Goal: Find specific page/section: Find specific page/section

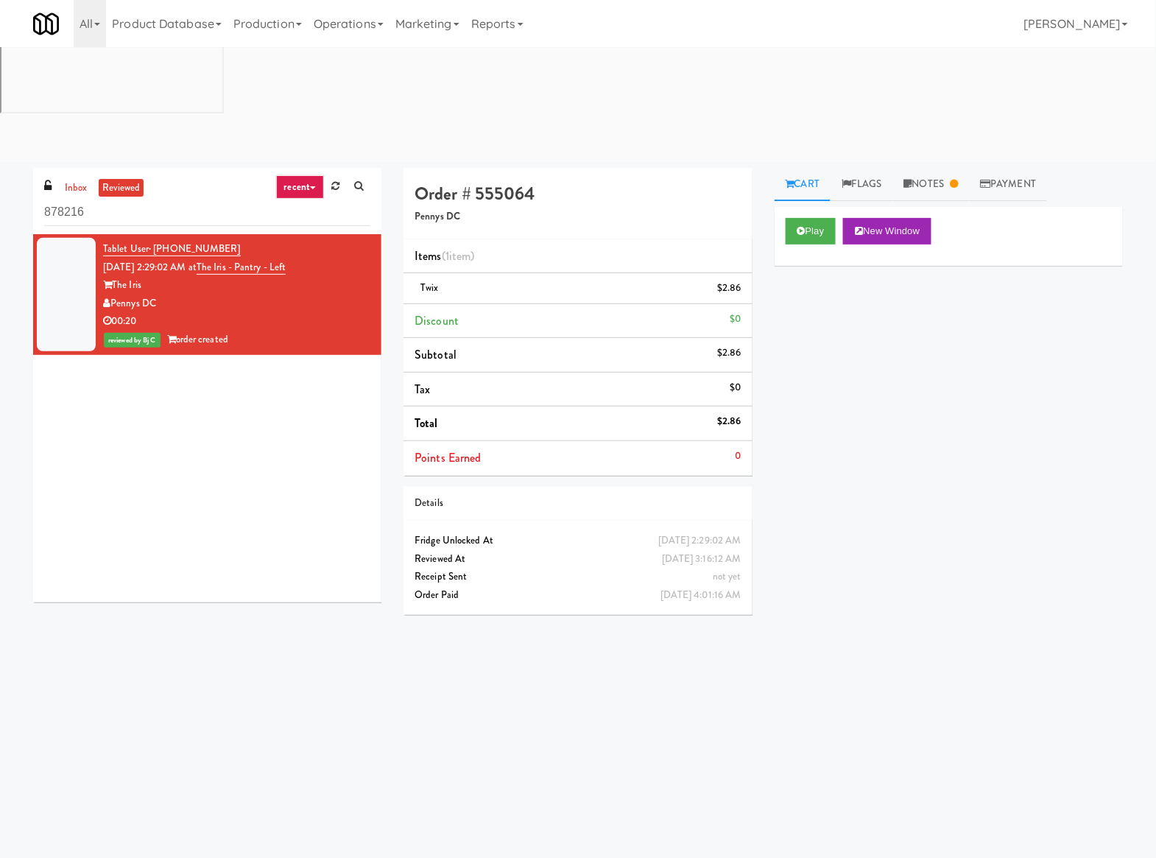
click at [868, 275] on div "Play New Window Primary Flag Clear Flag if unable to determine what was taken o…" at bounding box center [949, 483] width 348 height 552
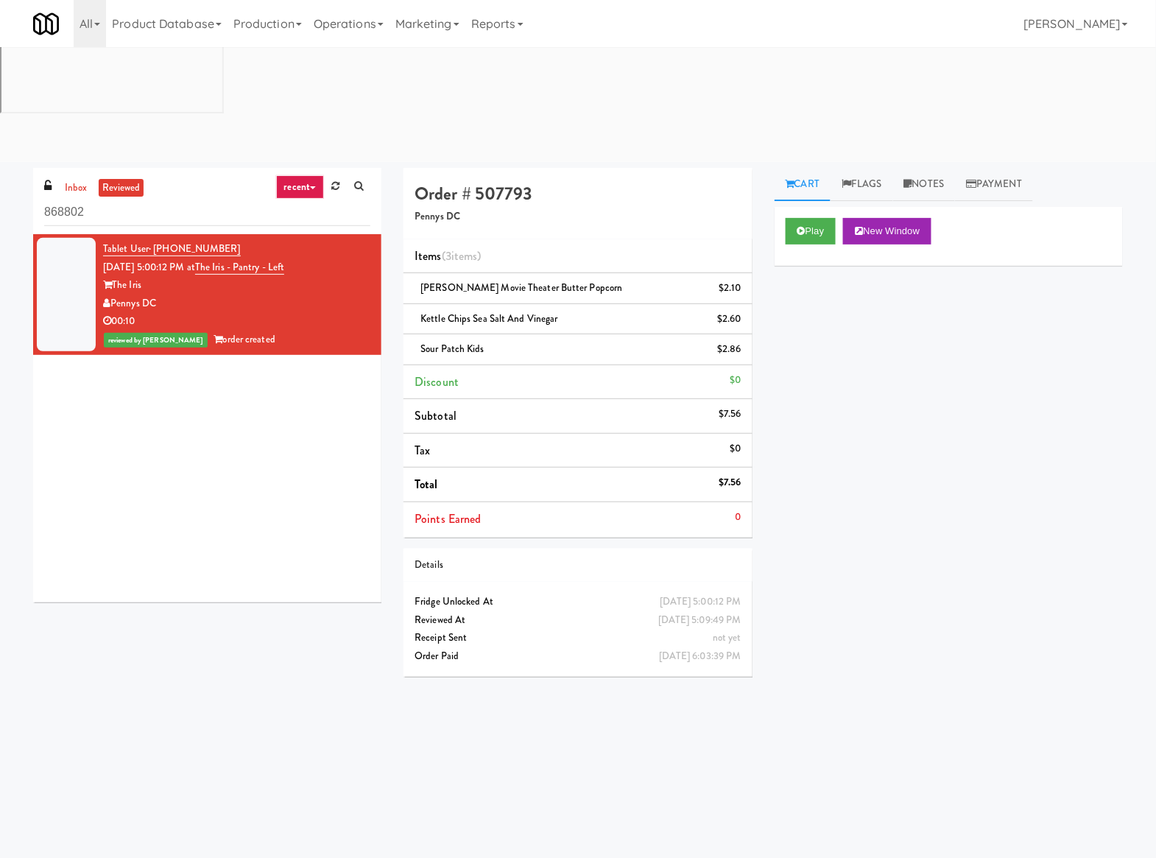
click at [857, 207] on div "Play New Window Primary Flag Clear Flag if unable to determine what was taken o…" at bounding box center [949, 483] width 348 height 552
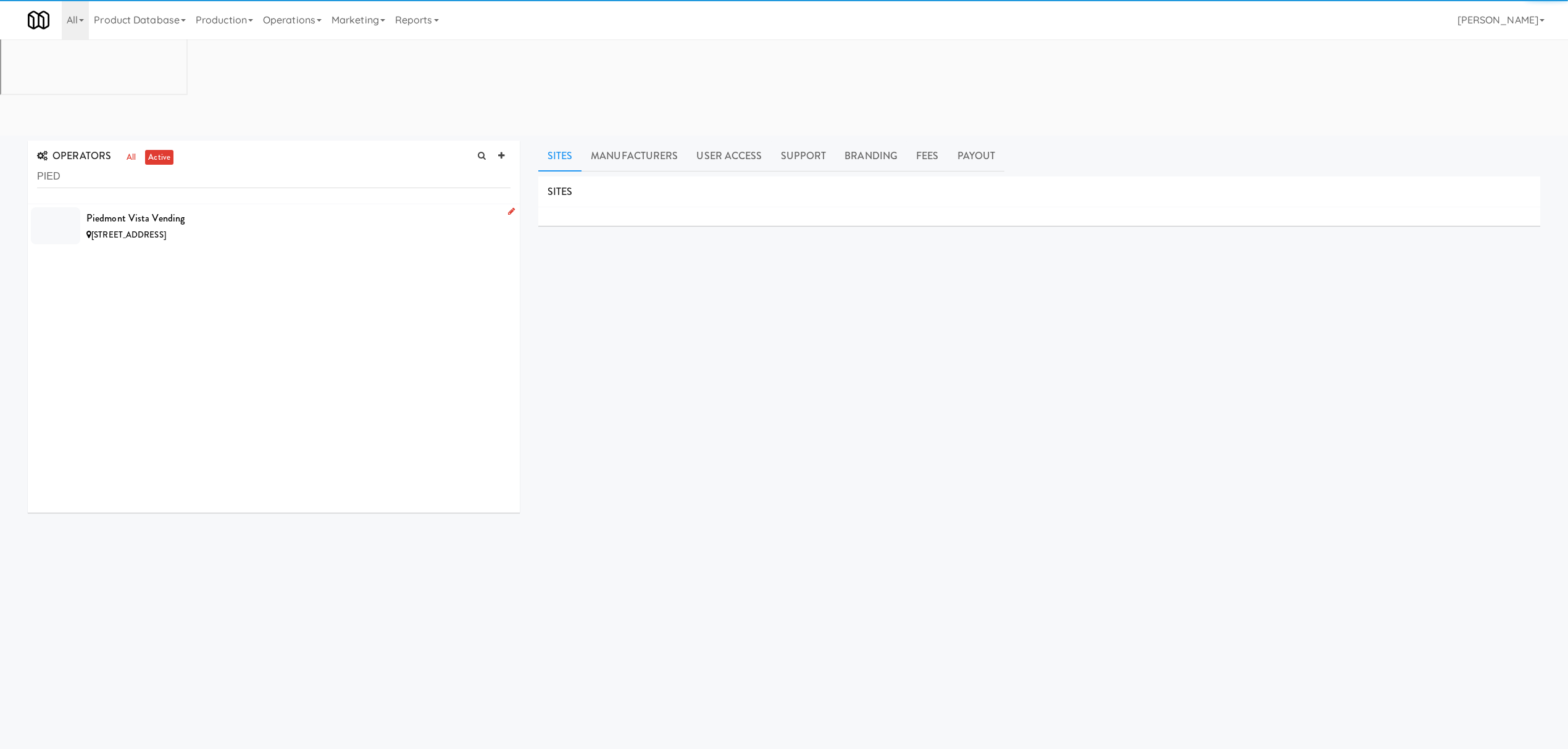
type input "PIED"
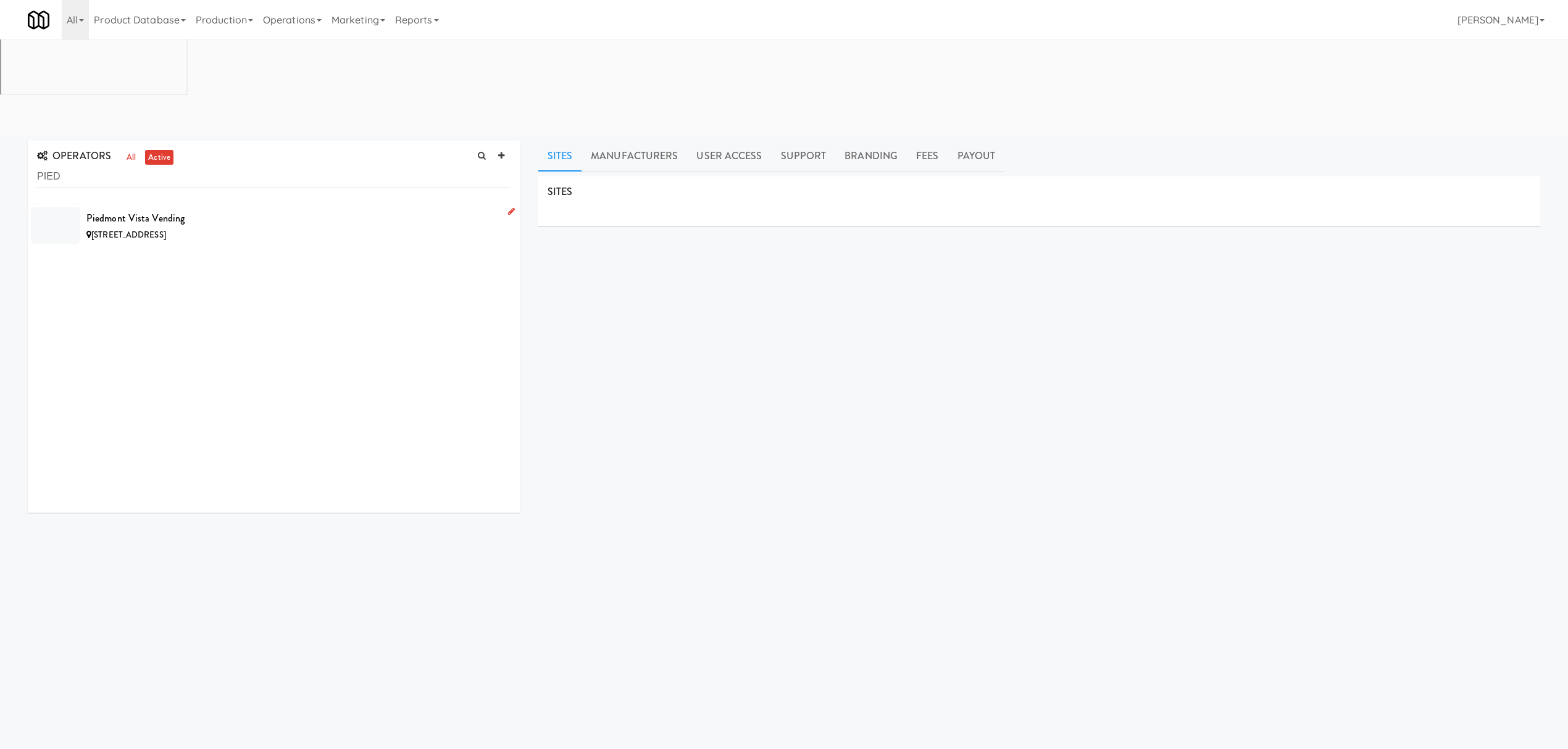
click at [221, 209] on div "Piedmont Vista Vending" at bounding box center [298, 219] width 424 height 18
